Goal: Information Seeking & Learning: Learn about a topic

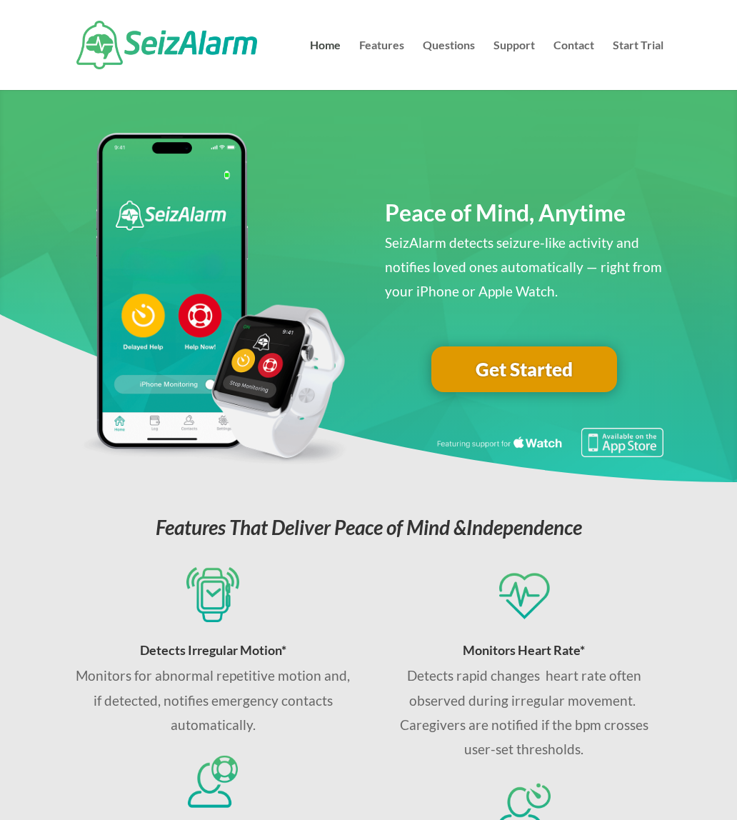
click at [311, 43] on link "Home" at bounding box center [325, 65] width 31 height 50
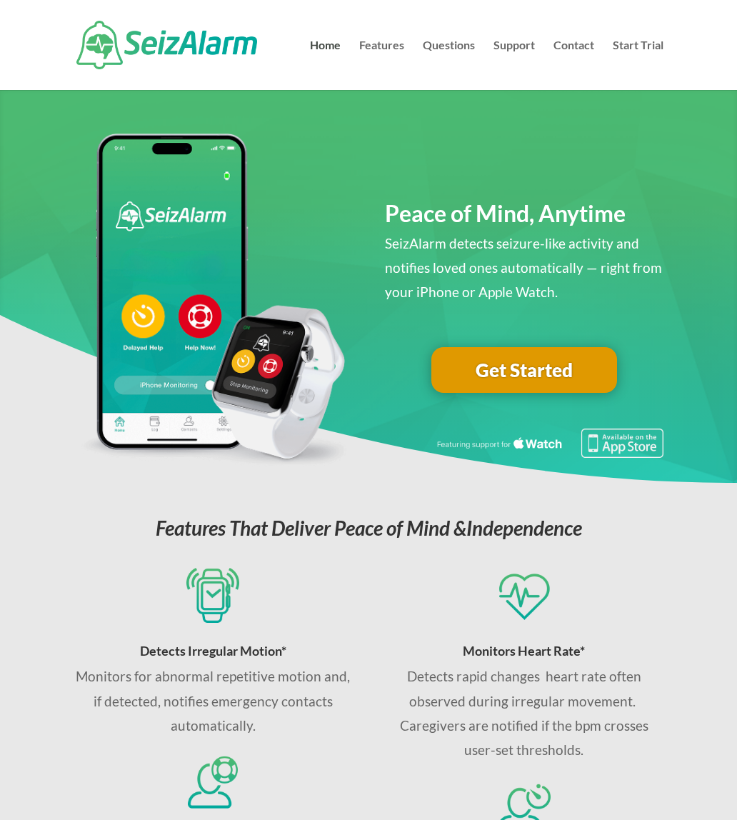
click at [384, 40] on link "Features" at bounding box center [381, 65] width 45 height 50
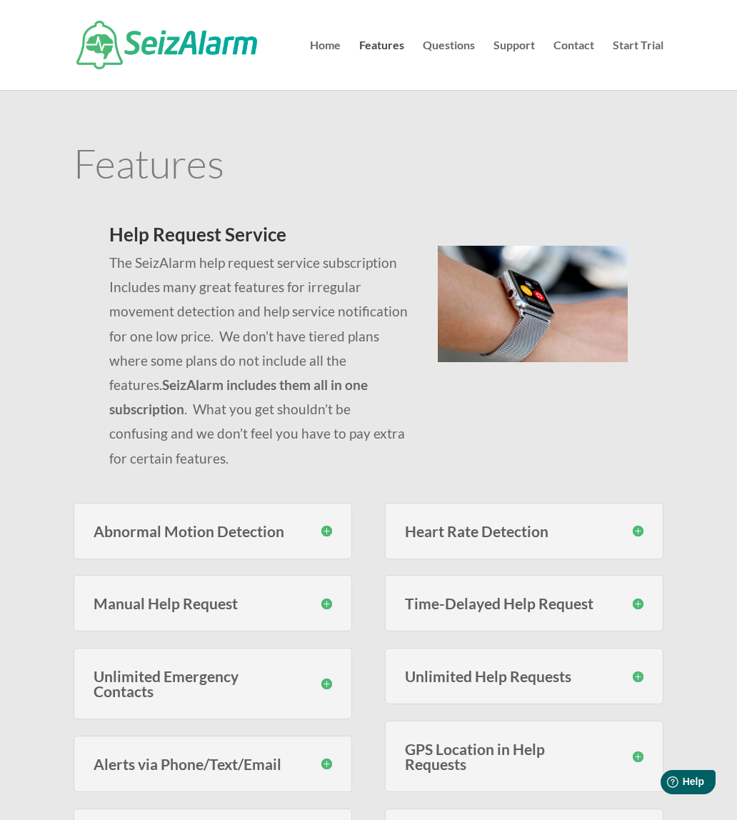
click at [444, 40] on link "Questions" at bounding box center [449, 65] width 52 height 50
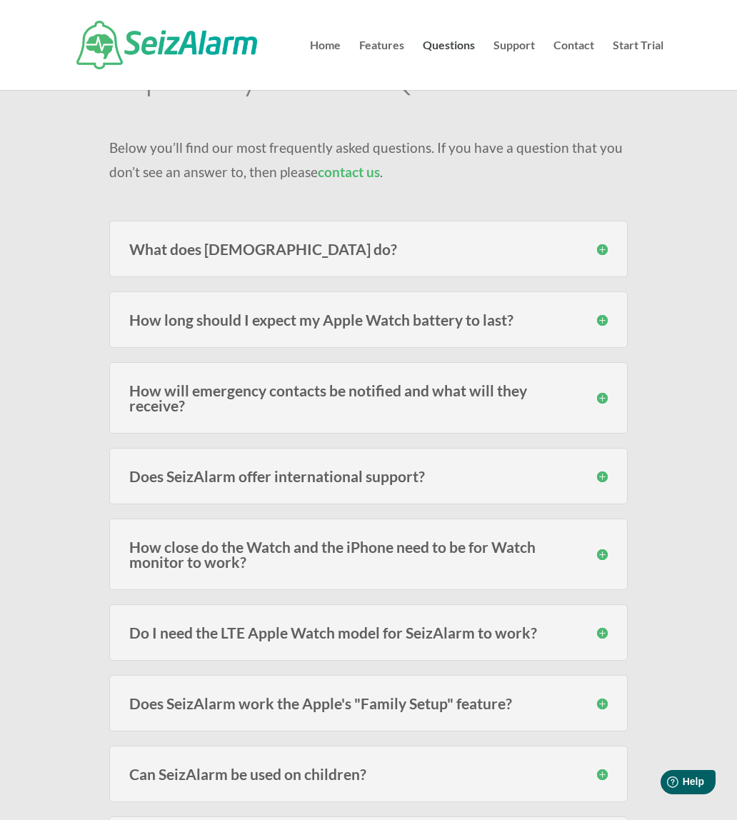
click at [599, 251] on h3 "What does [DEMOGRAPHIC_DATA] do?" at bounding box center [368, 248] width 479 height 15
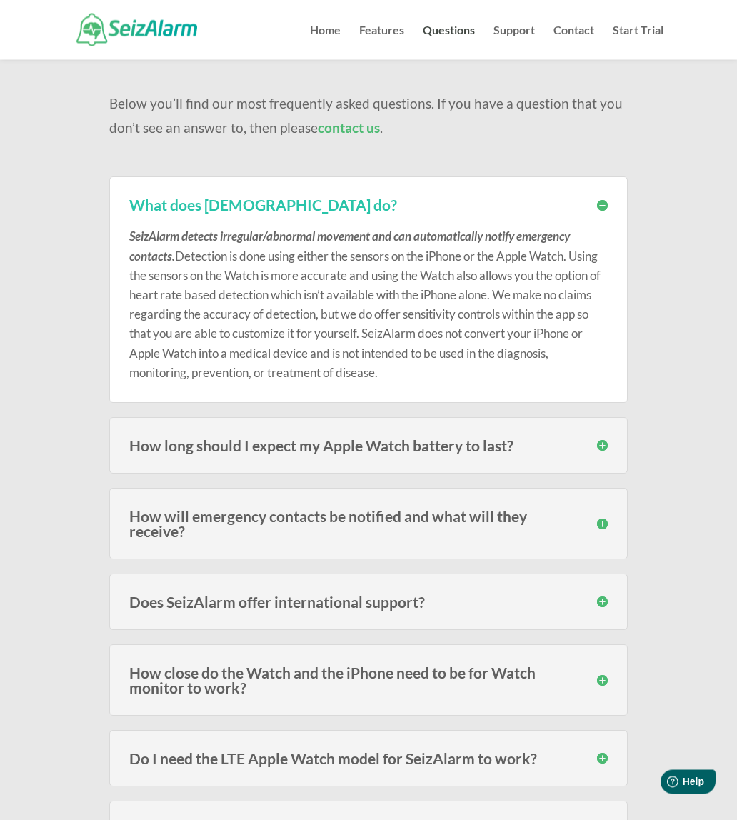
scroll to position [105, 0]
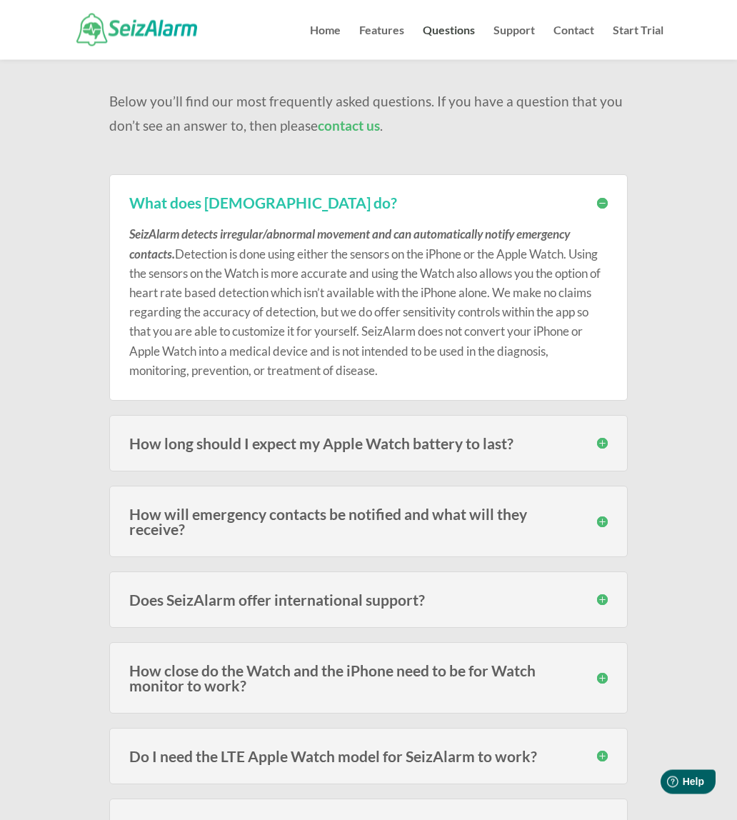
click at [603, 444] on h3 "How long should I expect my Apple Watch battery to last?" at bounding box center [368, 443] width 479 height 15
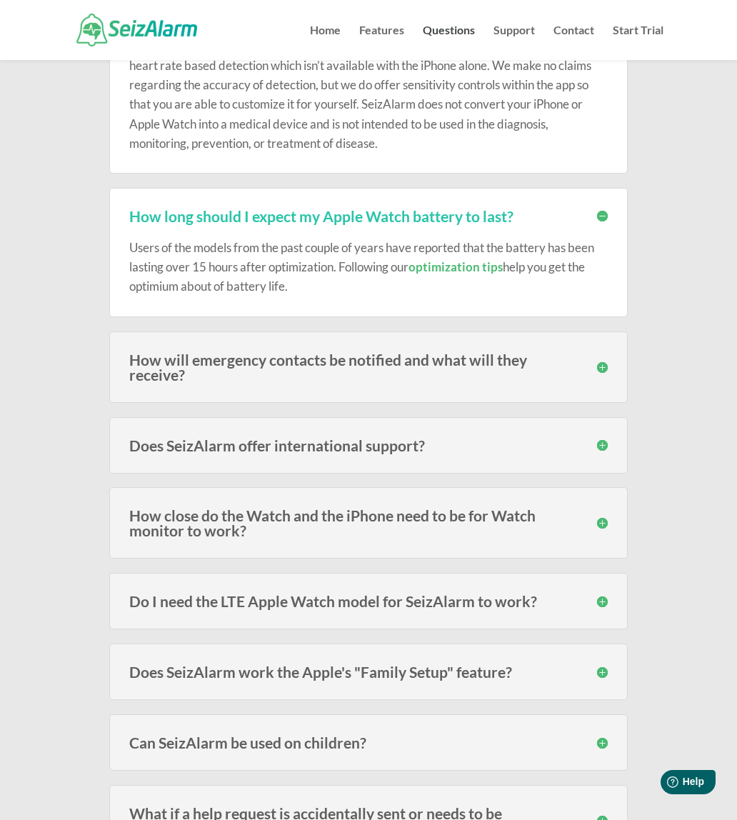
scroll to position [347, 0]
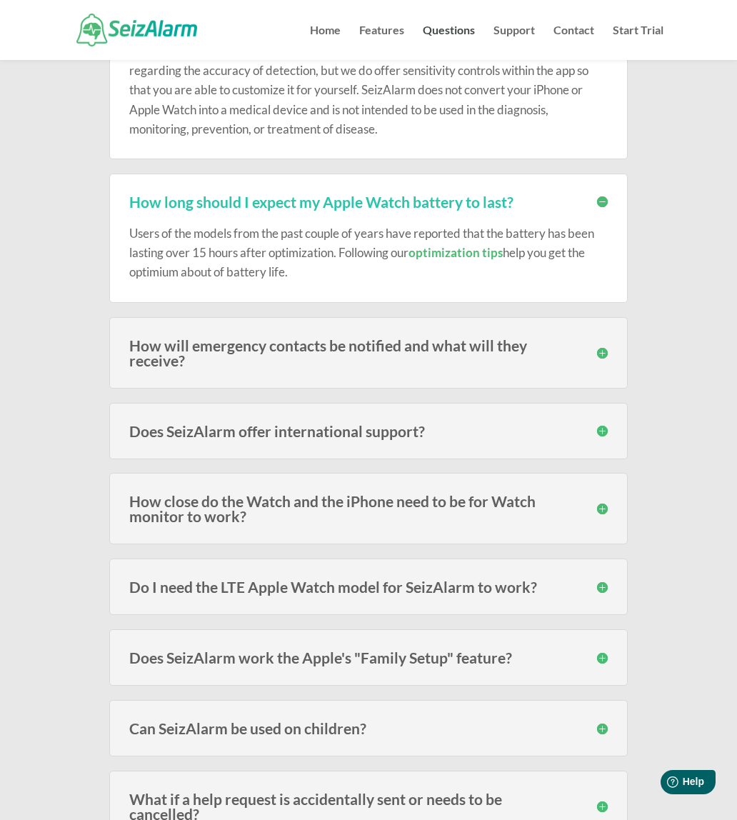
click at [604, 346] on h3 "How will emergency contacts be notified and what will they receive?" at bounding box center [368, 353] width 479 height 30
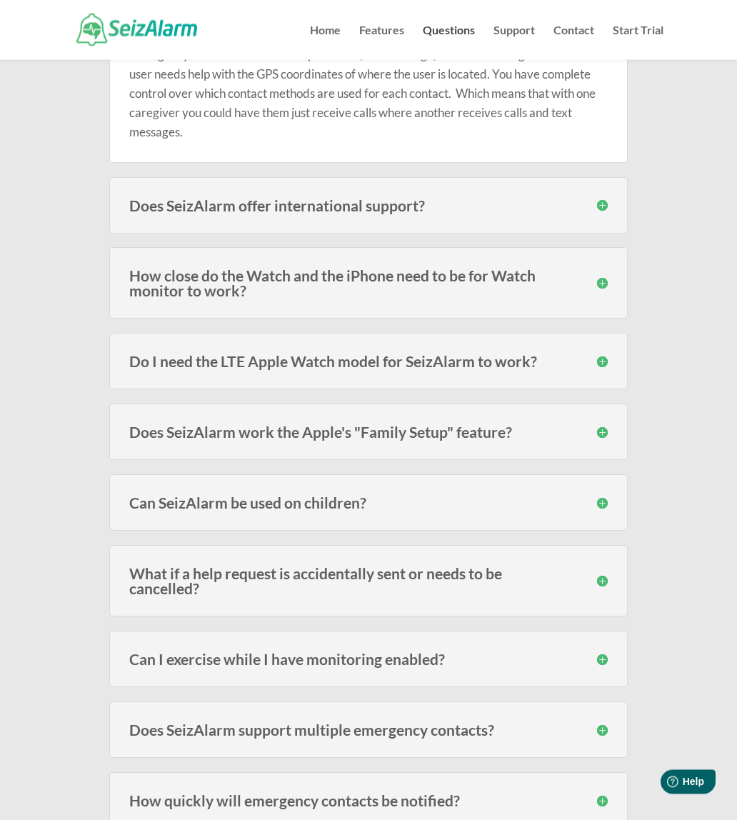
scroll to position [703, 0]
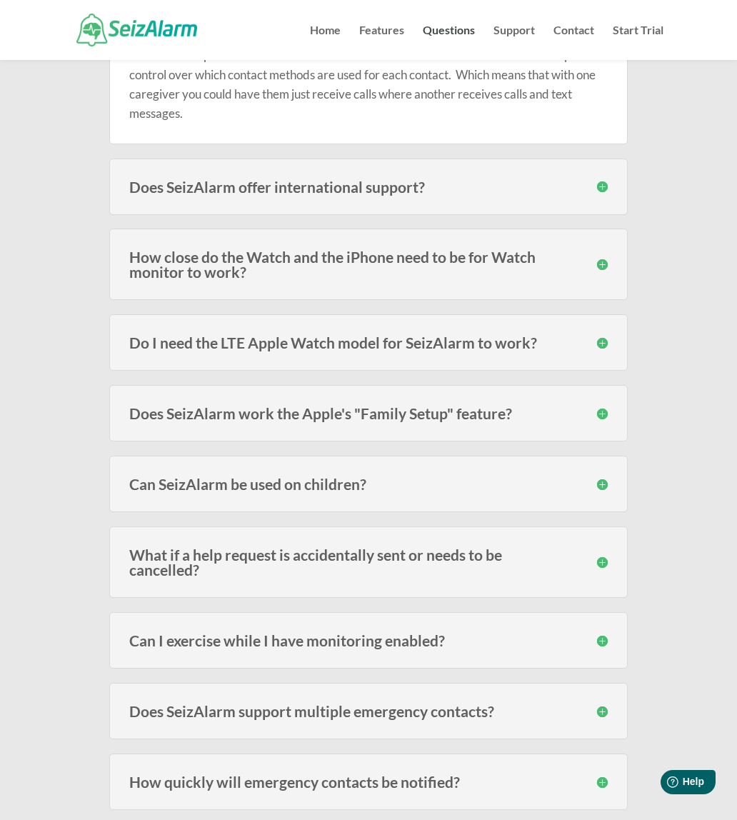
click at [604, 264] on h3 "How close do the Watch and the iPhone need to be for Watch monitor to work?" at bounding box center [368, 264] width 479 height 30
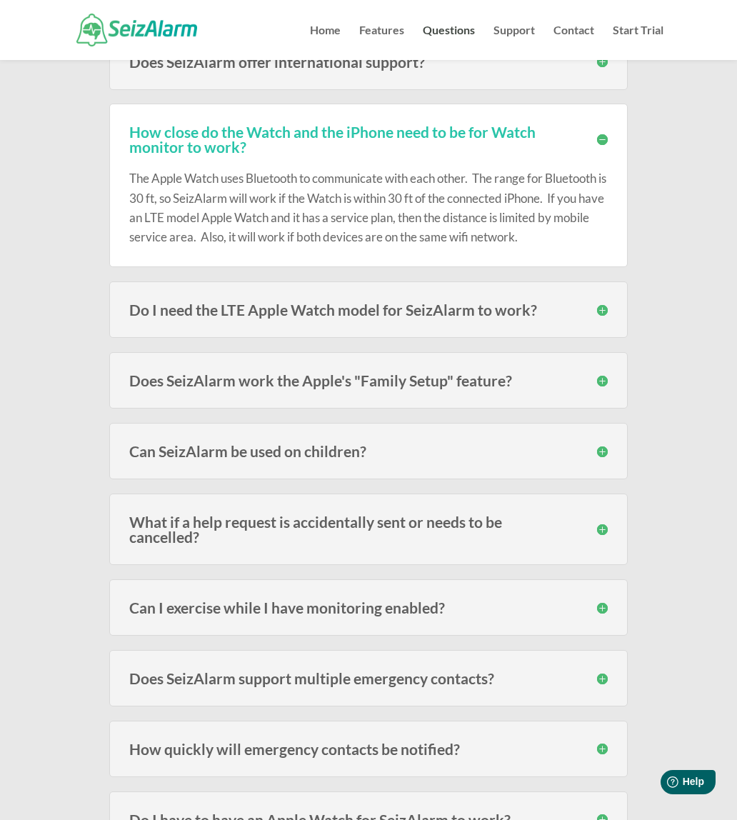
scroll to position [821, 0]
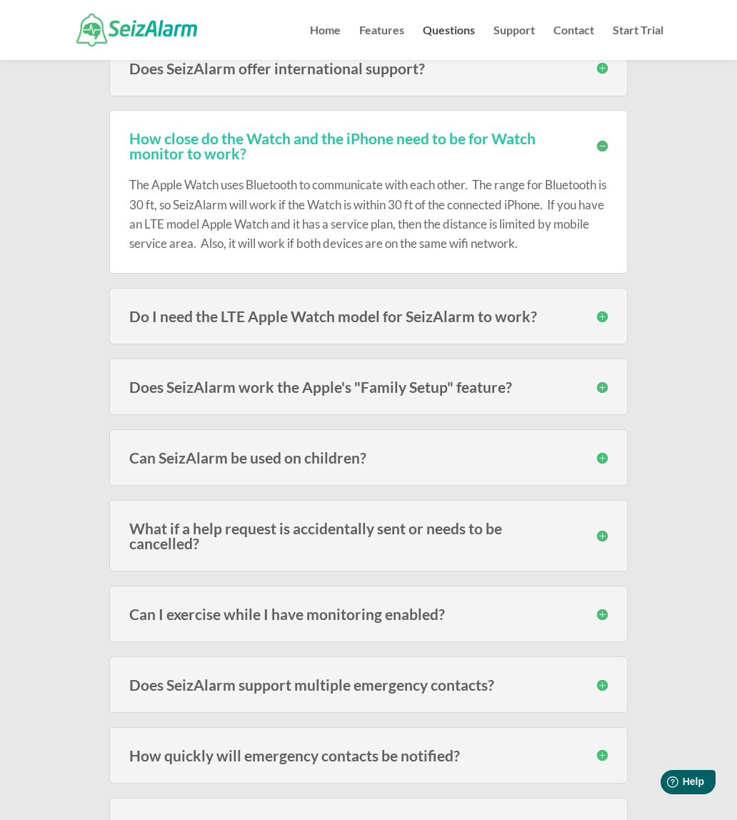
click at [603, 324] on h3 "Do I need the LTE Apple Watch model for SeizAlarm to work?" at bounding box center [368, 316] width 479 height 15
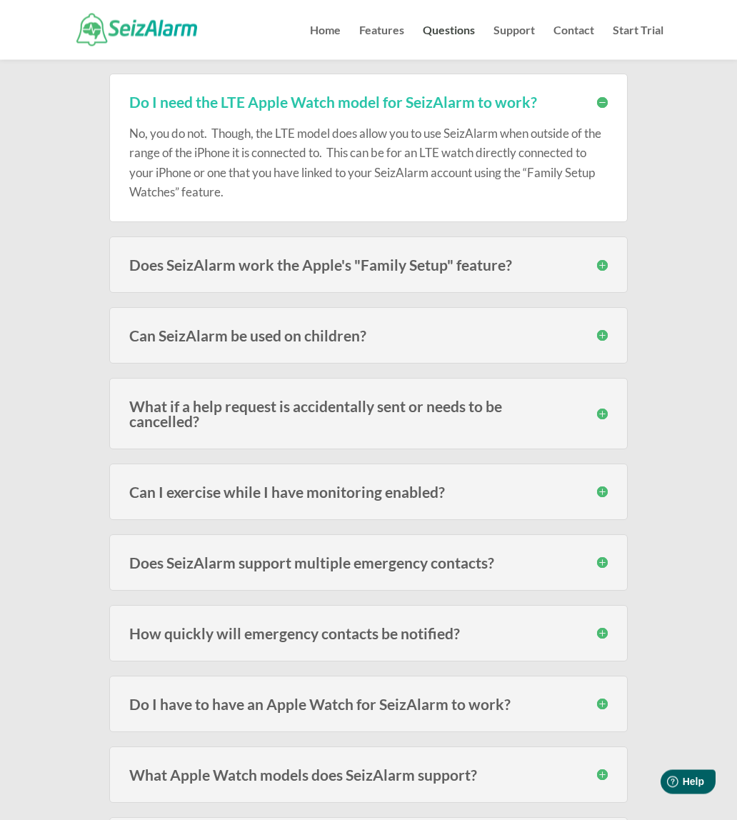
scroll to position [1046, 0]
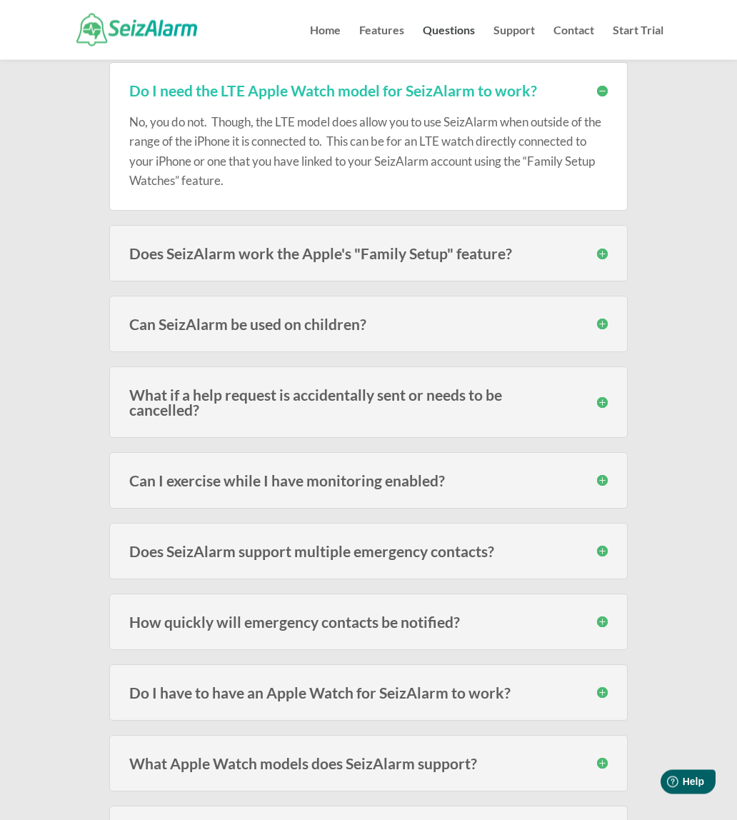
click at [608, 266] on div "Does SeizAlarm work the Apple's "Family Setup" feature? Yes. SeizAlarm now work…" at bounding box center [368, 254] width 519 height 56
click at [601, 261] on h3 "Does SeizAlarm work the Apple's "Family Setup" feature?" at bounding box center [368, 253] width 479 height 15
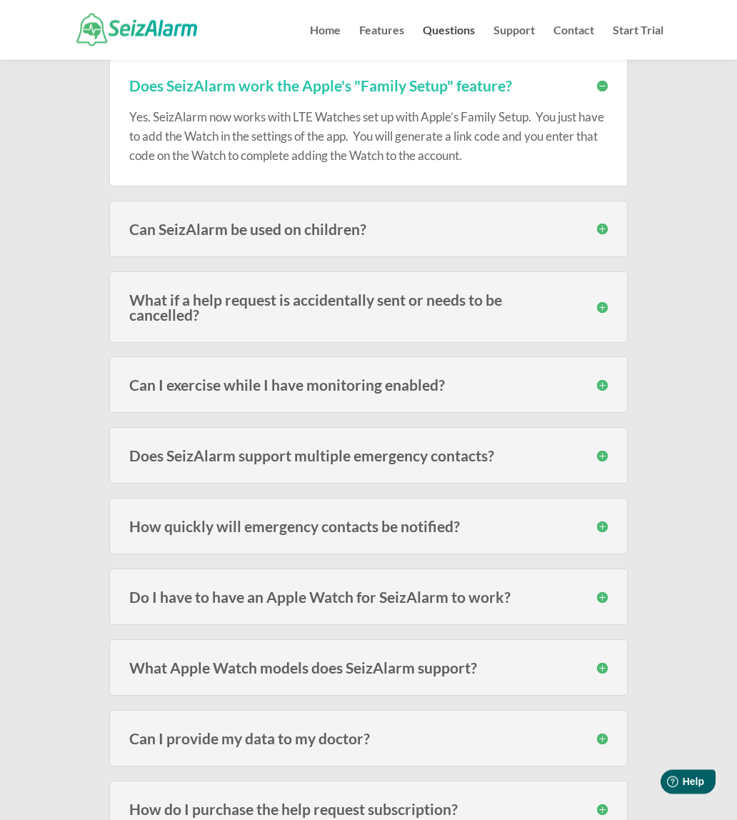
scroll to position [1215, 0]
click at [599, 236] on h3 "Can SeizAlarm be used on children?" at bounding box center [368, 228] width 479 height 15
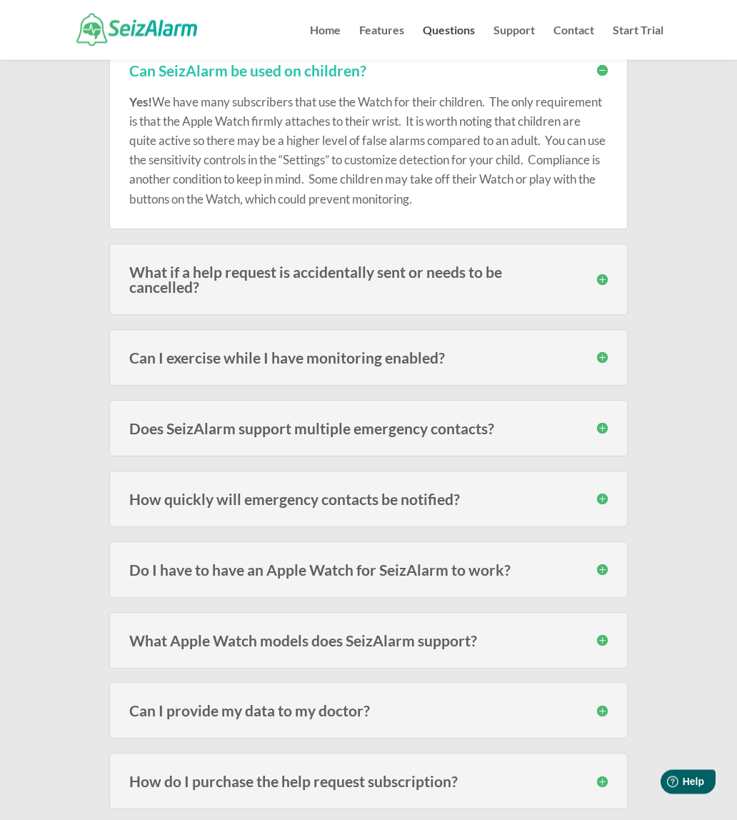
scroll to position [1378, 0]
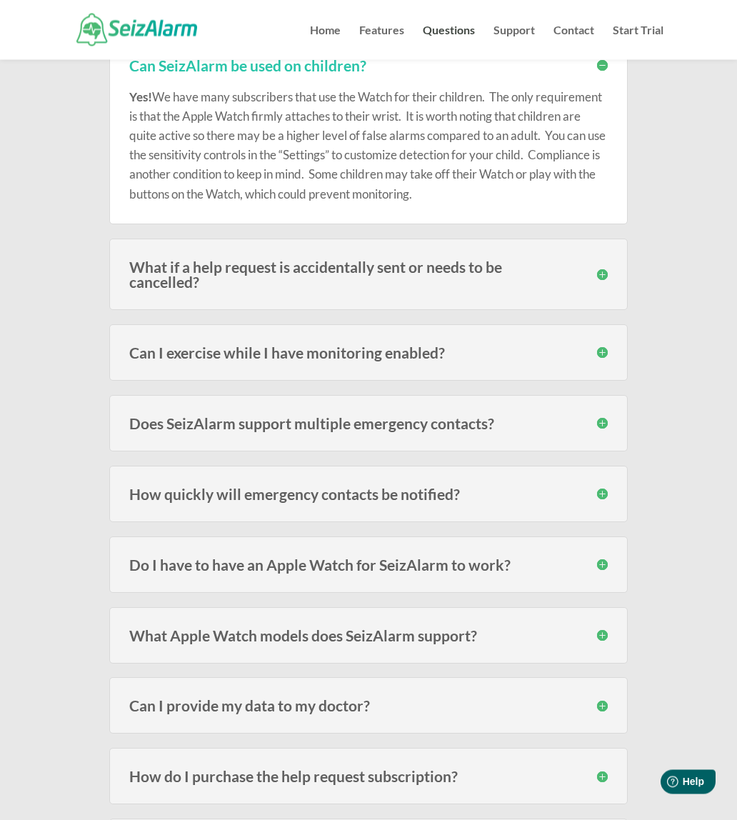
click at [604, 289] on h3 "What if a help request is accidentally sent or needs to be cancelled?" at bounding box center [368, 275] width 479 height 30
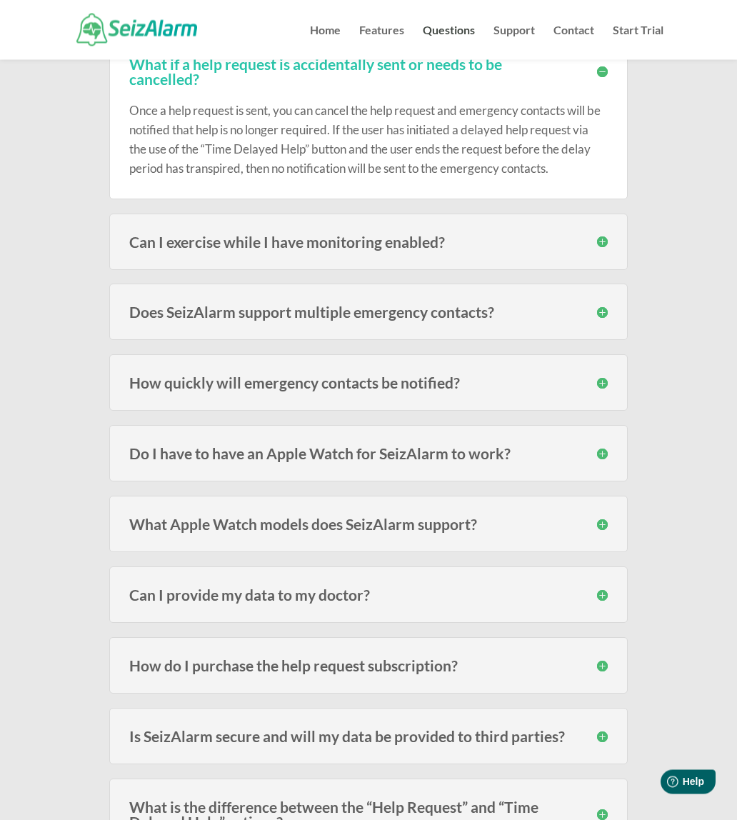
scroll to position [1581, 0]
click at [599, 249] on h3 "Can I exercise while I have monitoring enabled?" at bounding box center [368, 241] width 479 height 15
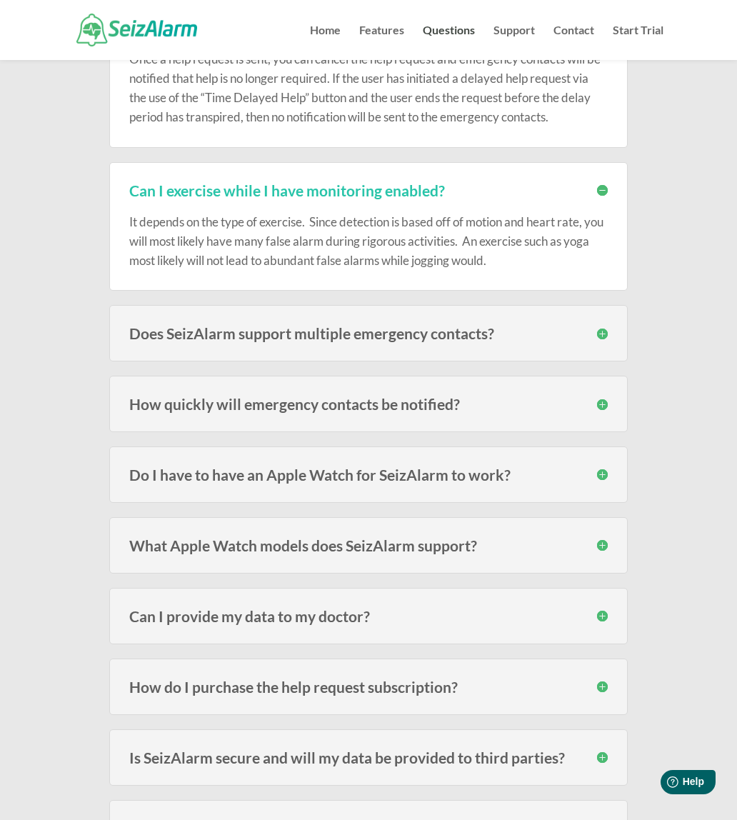
scroll to position [1644, 0]
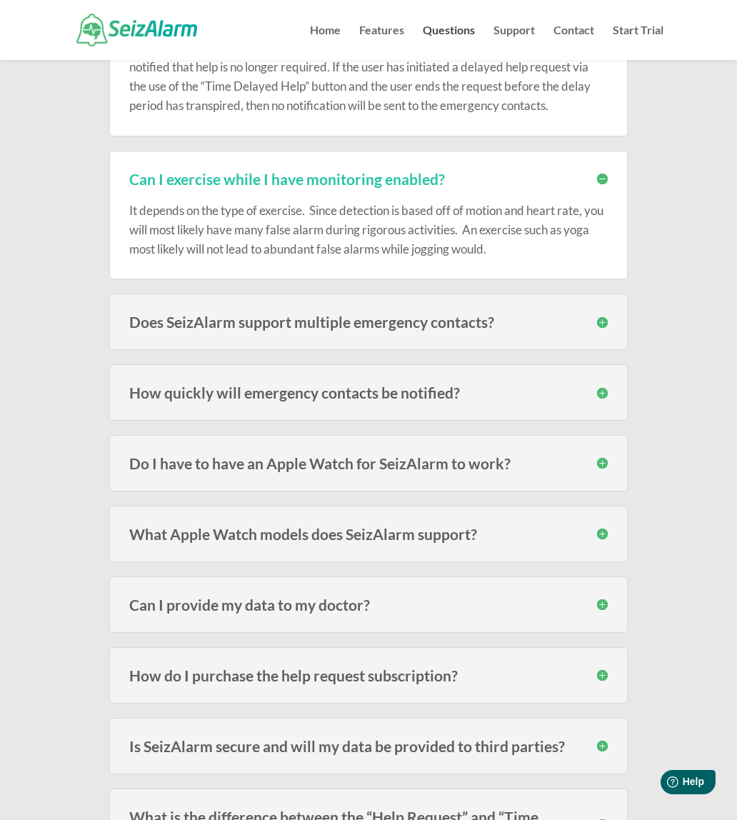
click at [602, 329] on h3 "Does SeizAlarm support multiple emergency contacts?" at bounding box center [368, 321] width 479 height 15
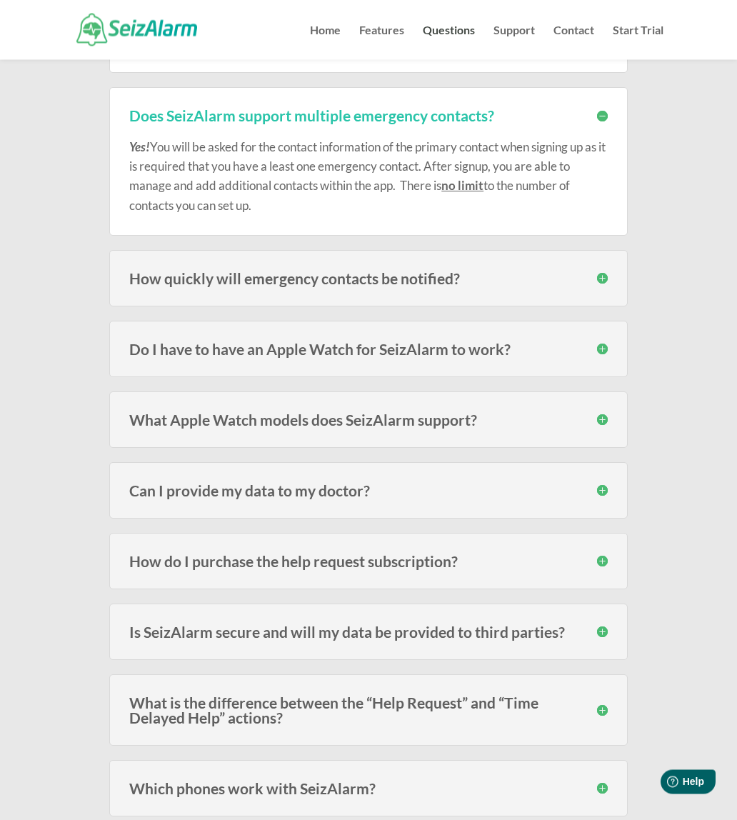
scroll to position [1851, 0]
click at [606, 286] on h3 "How quickly will emergency contacts be notified?" at bounding box center [368, 278] width 479 height 15
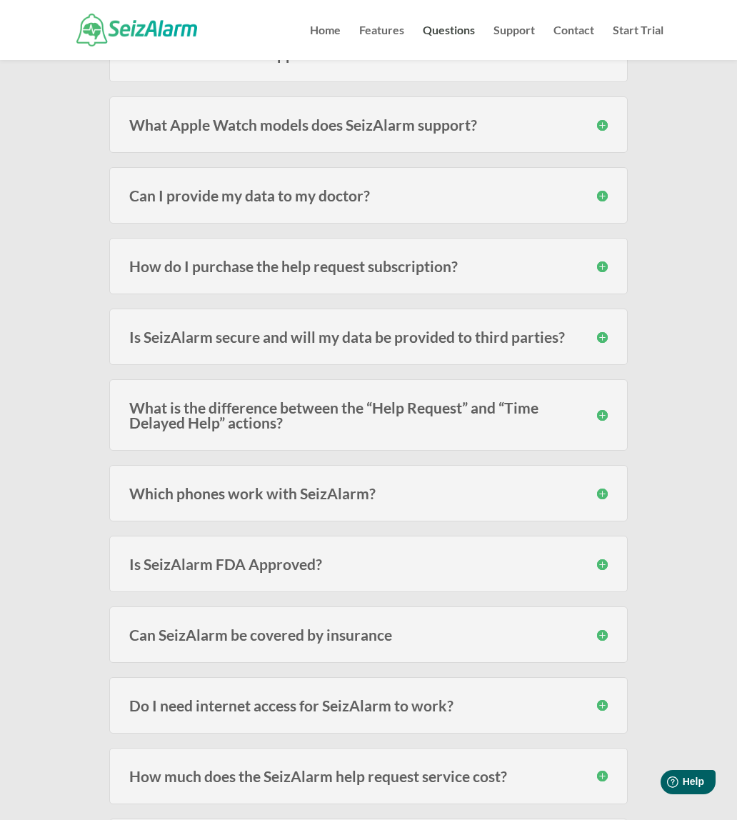
scroll to position [2200, 0]
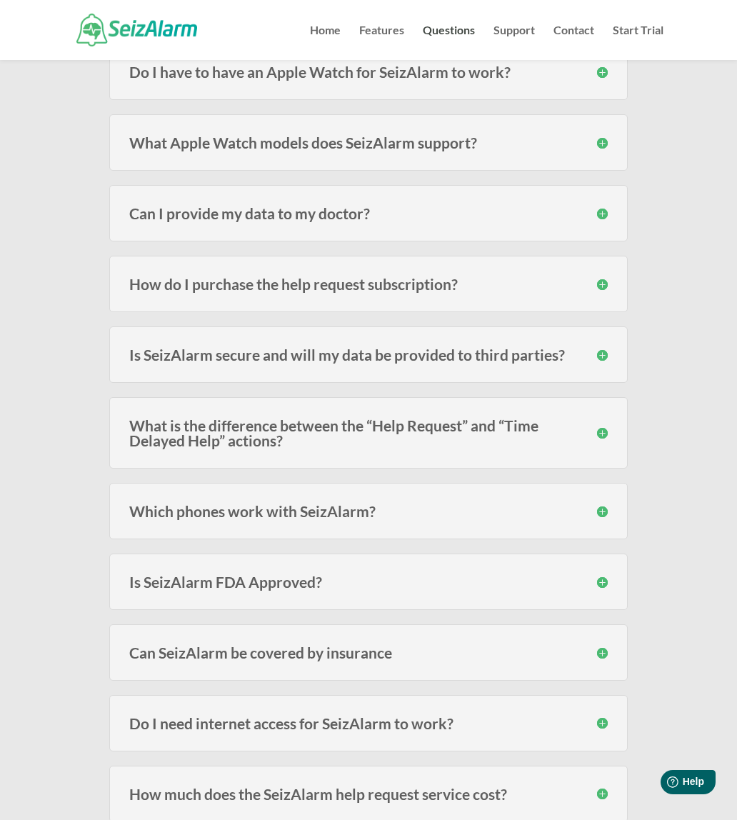
click at [601, 291] on h3 "How do I purchase the help request subscription?" at bounding box center [368, 283] width 479 height 15
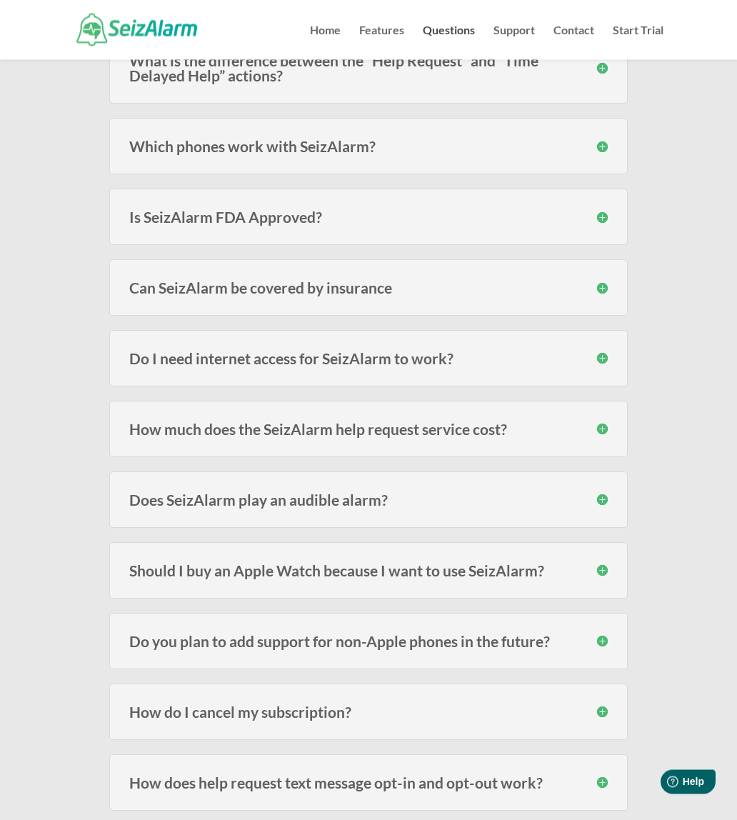
scroll to position [2676, 0]
click at [595, 224] on h3 "Is SeizAlarm FDA Approved?" at bounding box center [368, 216] width 479 height 15
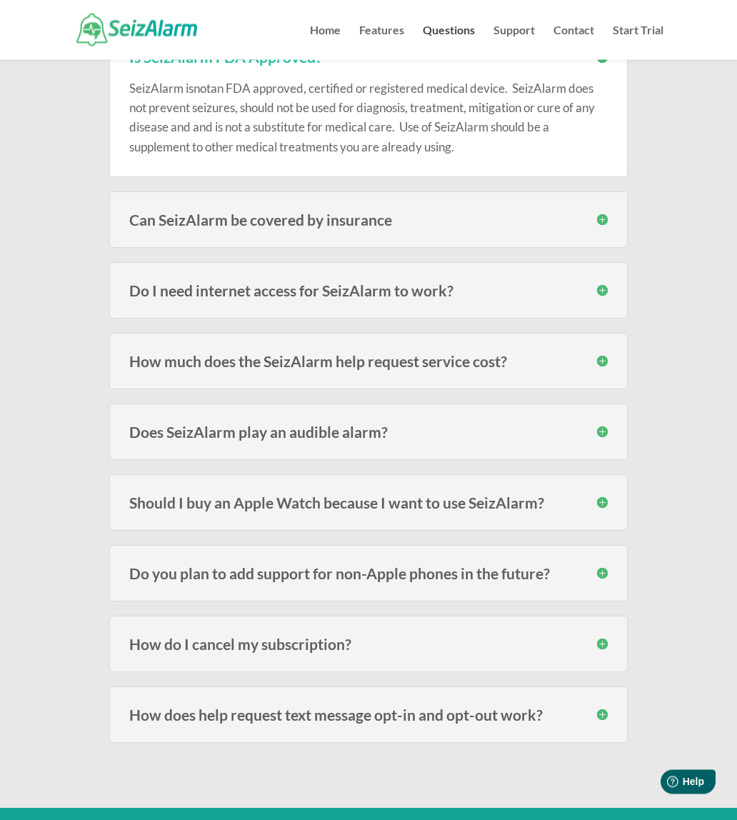
scroll to position [2839, 0]
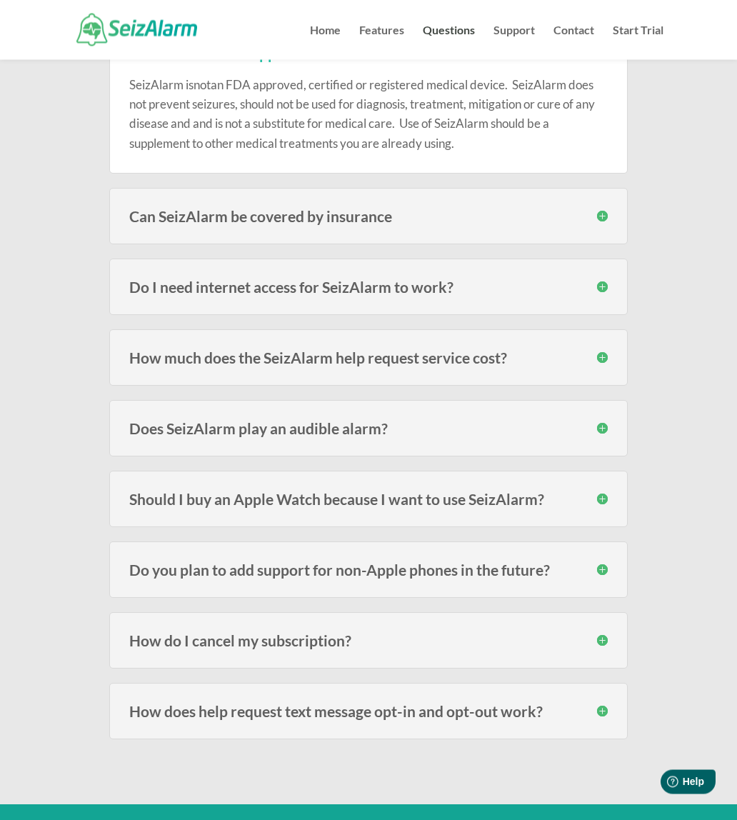
click at [592, 224] on h3 "Can SeizAlarm be covered by insurance" at bounding box center [368, 216] width 479 height 15
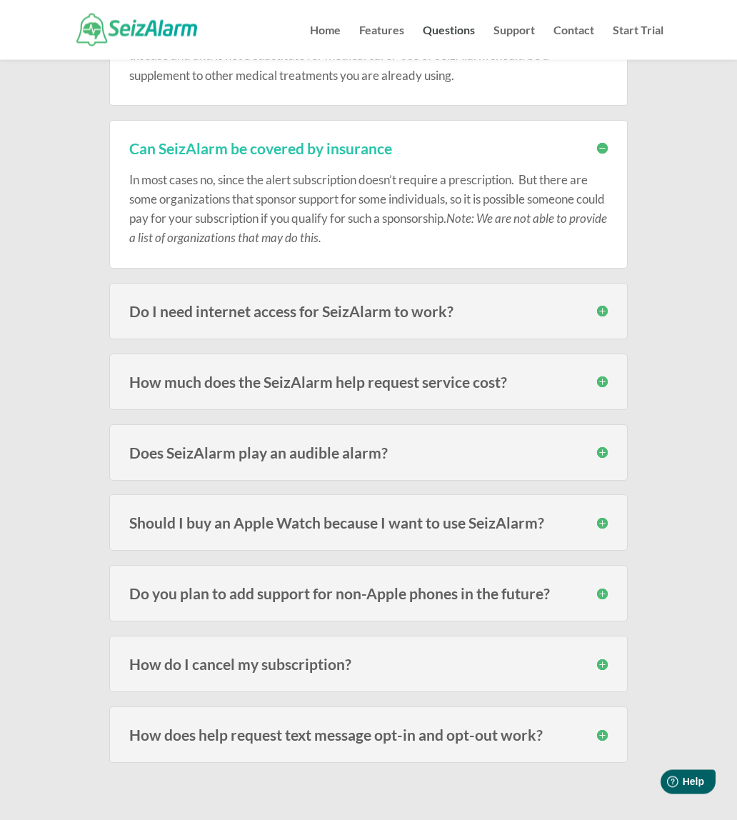
scroll to position [2914, 0]
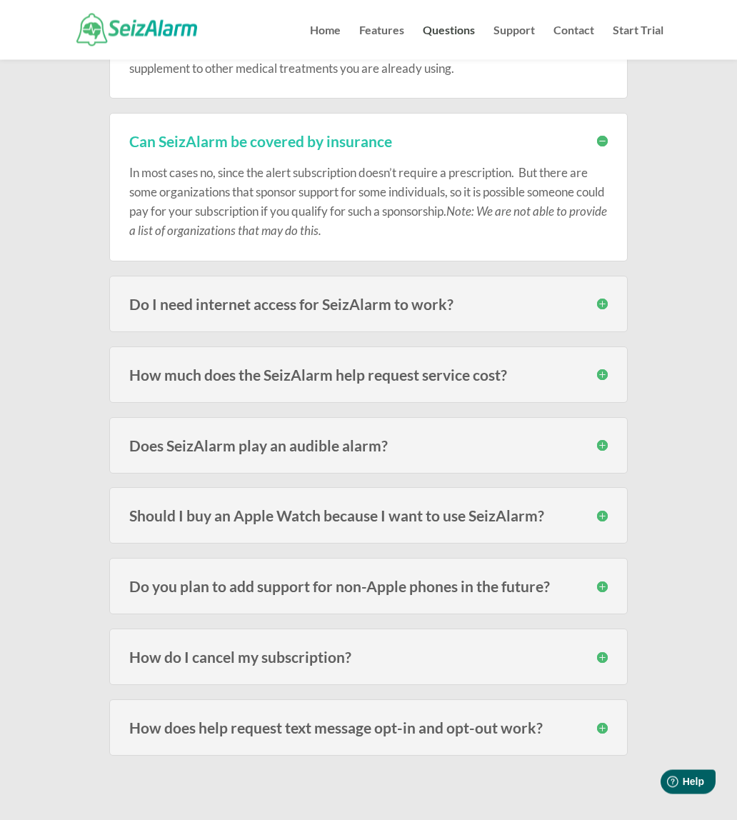
click at [604, 383] on h3 "How much does the SeizAlarm help request service cost?" at bounding box center [368, 375] width 479 height 15
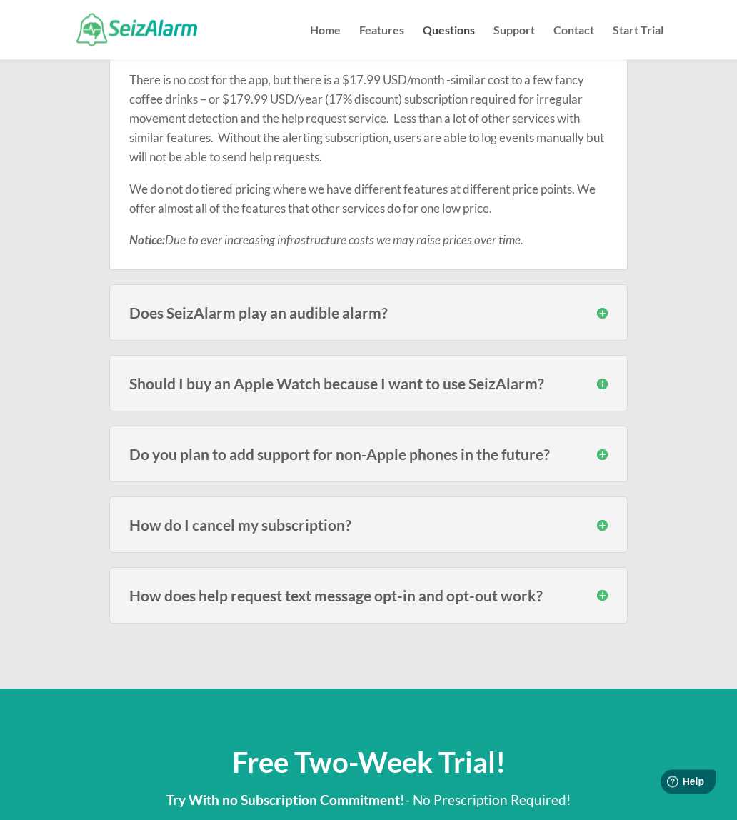
scroll to position [3286, 0]
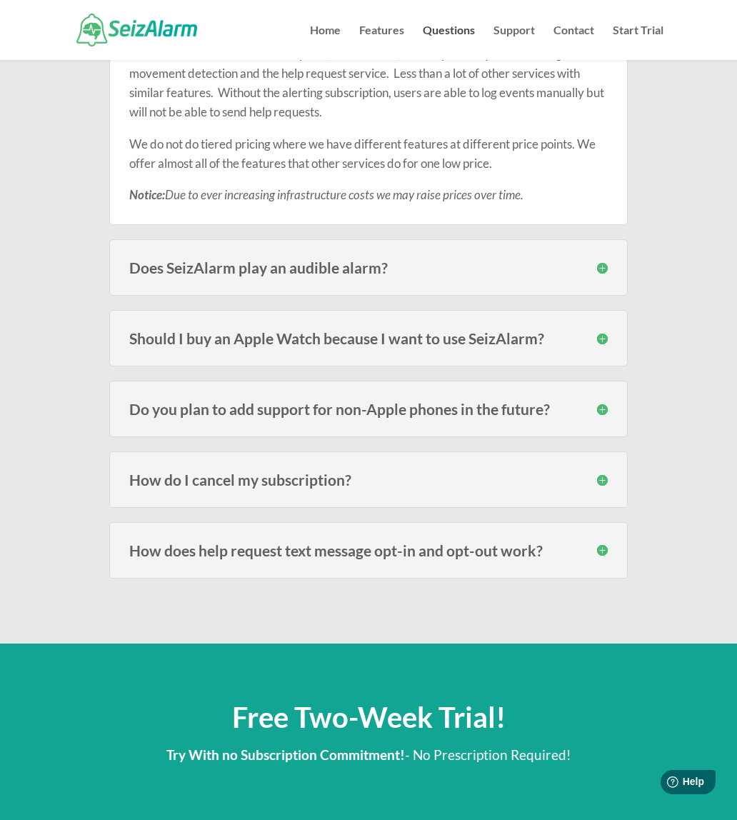
click at [596, 275] on h3 "Does SeizAlarm play an audible alarm?" at bounding box center [368, 267] width 479 height 15
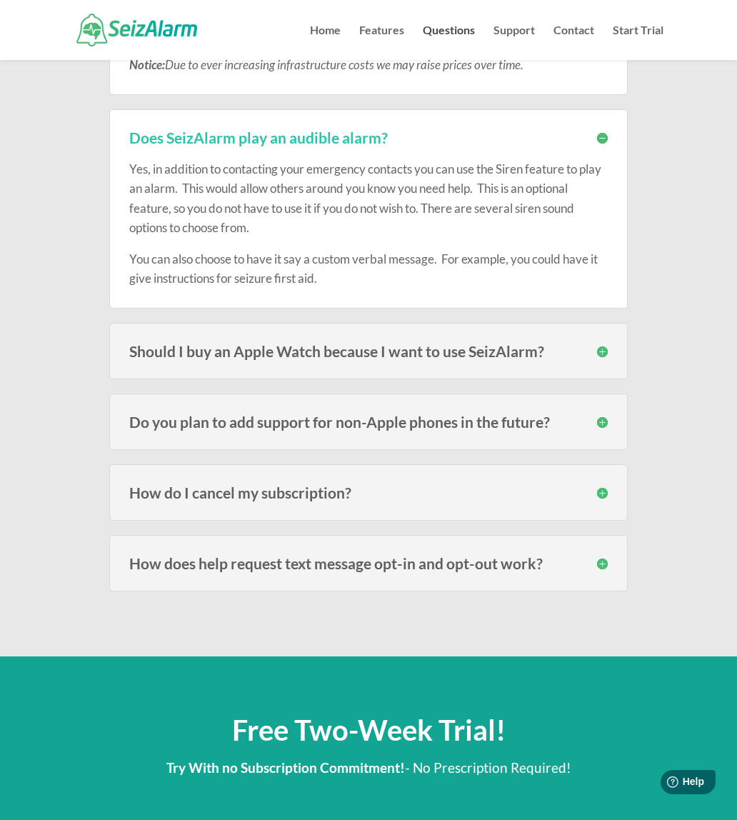
scroll to position [3448, 0]
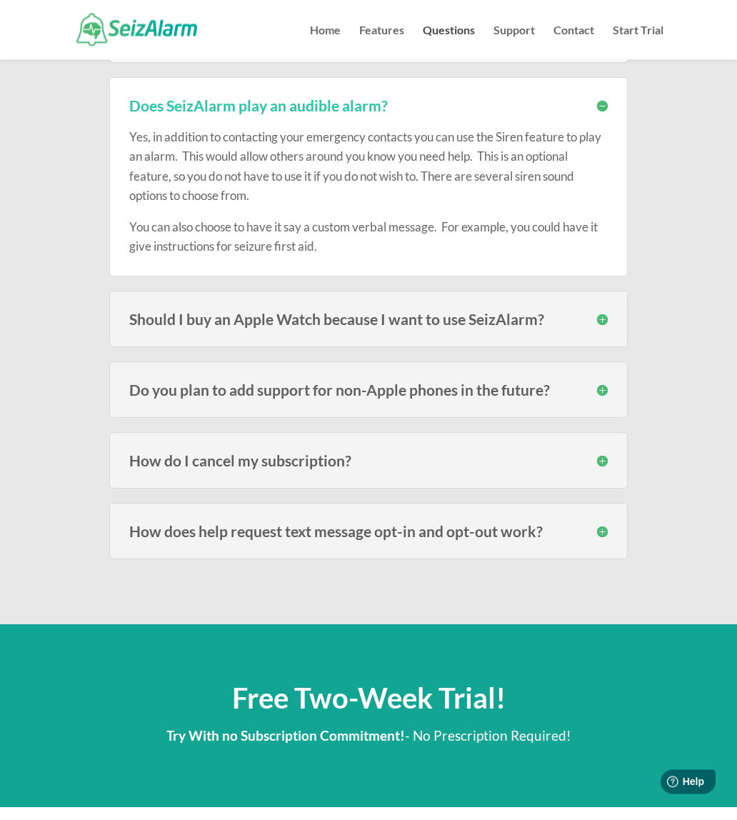
click at [599, 327] on h3 "Should I buy an Apple Watch because I want to use SeizAlarm?" at bounding box center [368, 319] width 479 height 15
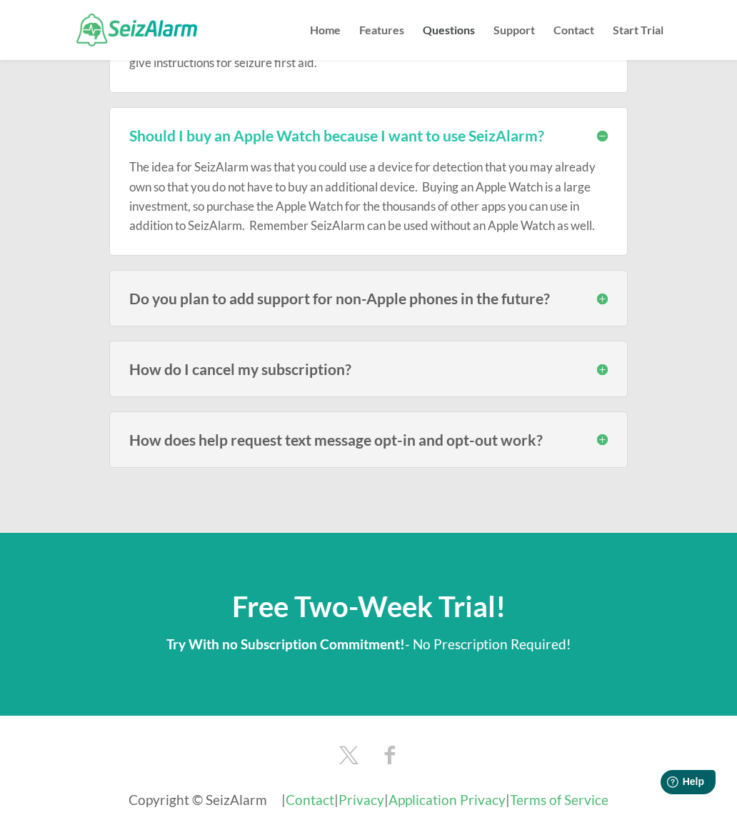
scroll to position [3631, 0]
click at [594, 377] on h3 "How do I cancel my subscription?" at bounding box center [368, 369] width 479 height 15
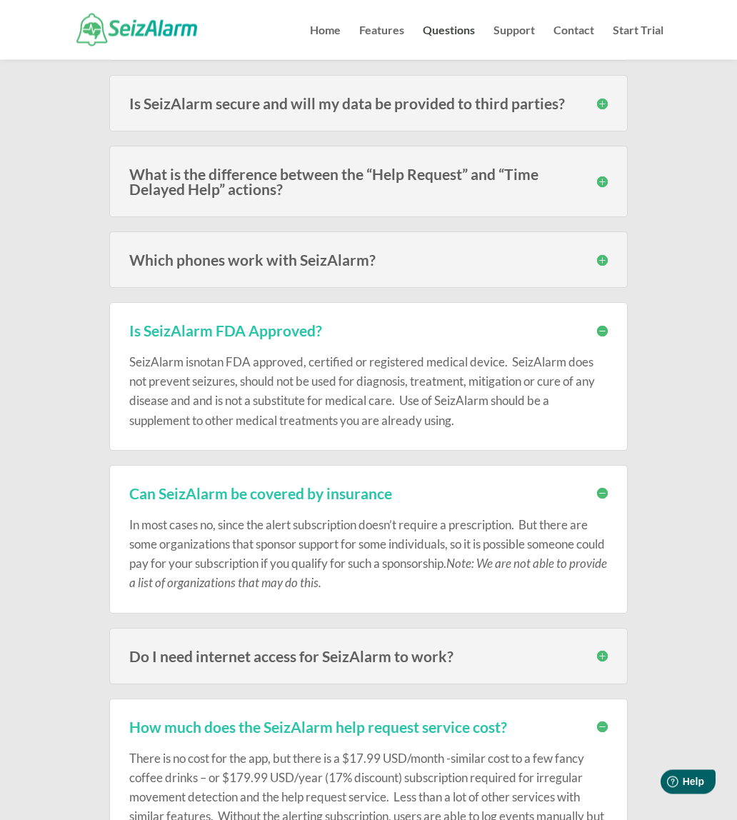
scroll to position [2463, 0]
